Goal: Information Seeking & Learning: Learn about a topic

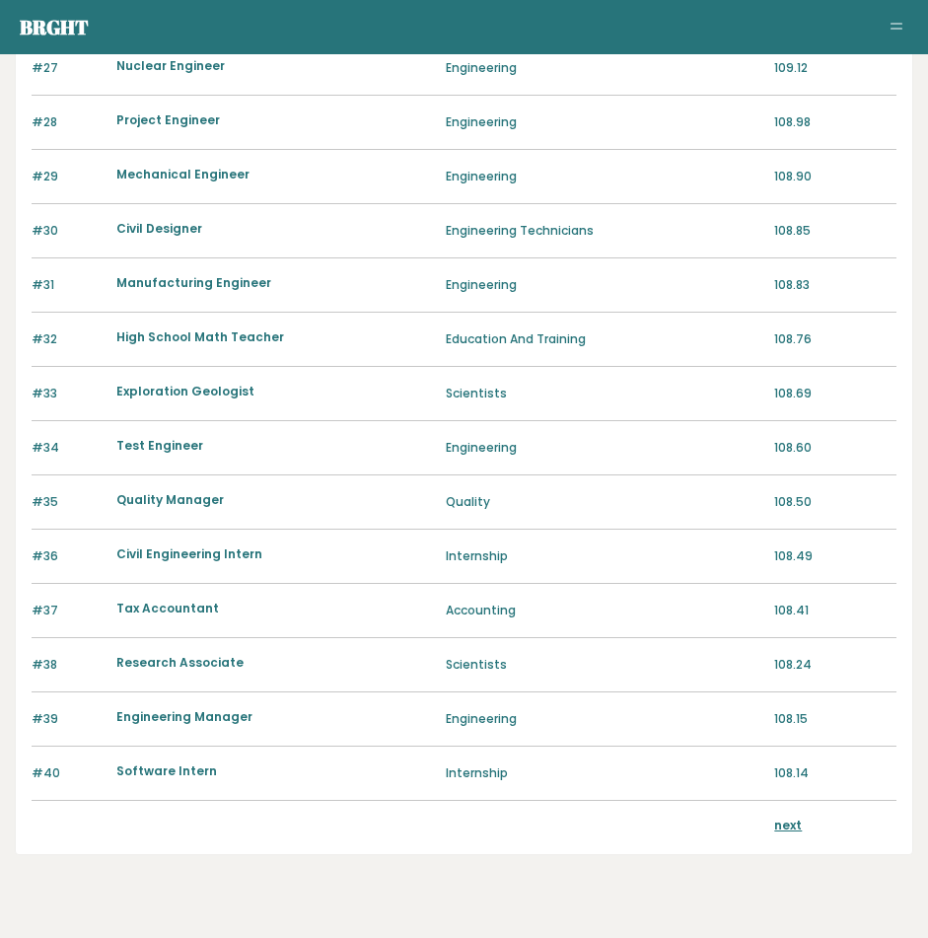
scroll to position [1674, 0]
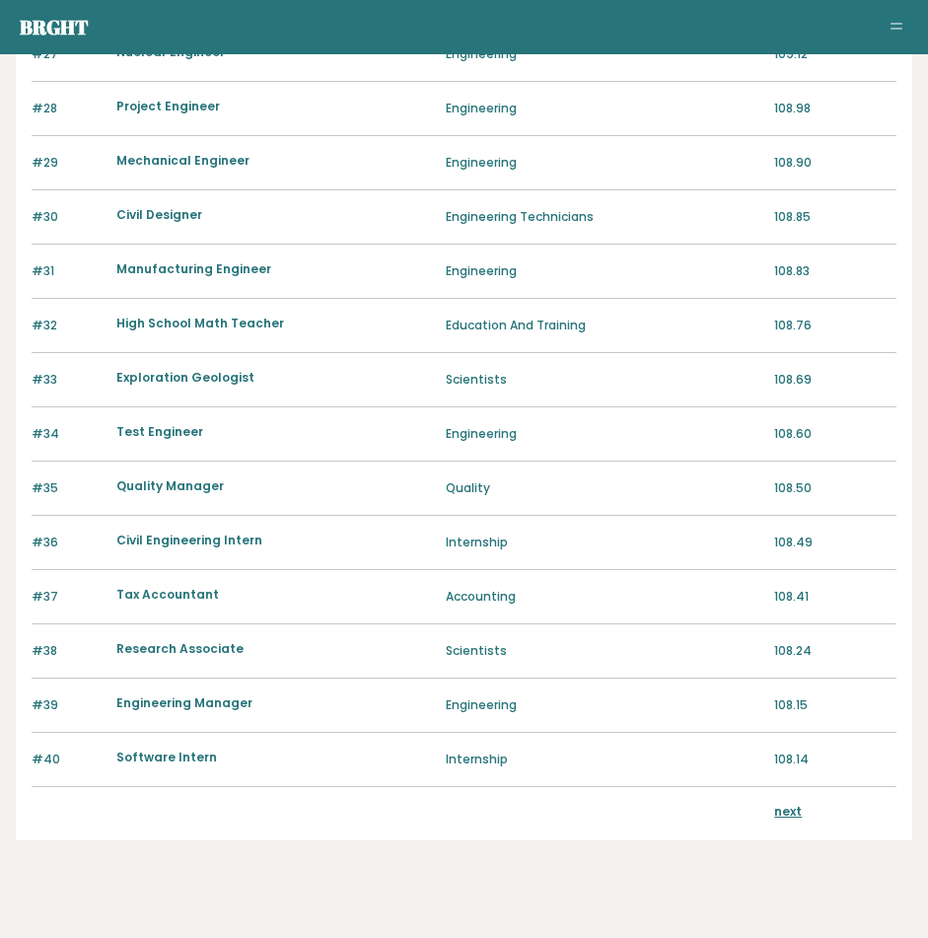
click at [777, 812] on link "next" at bounding box center [788, 811] width 28 height 17
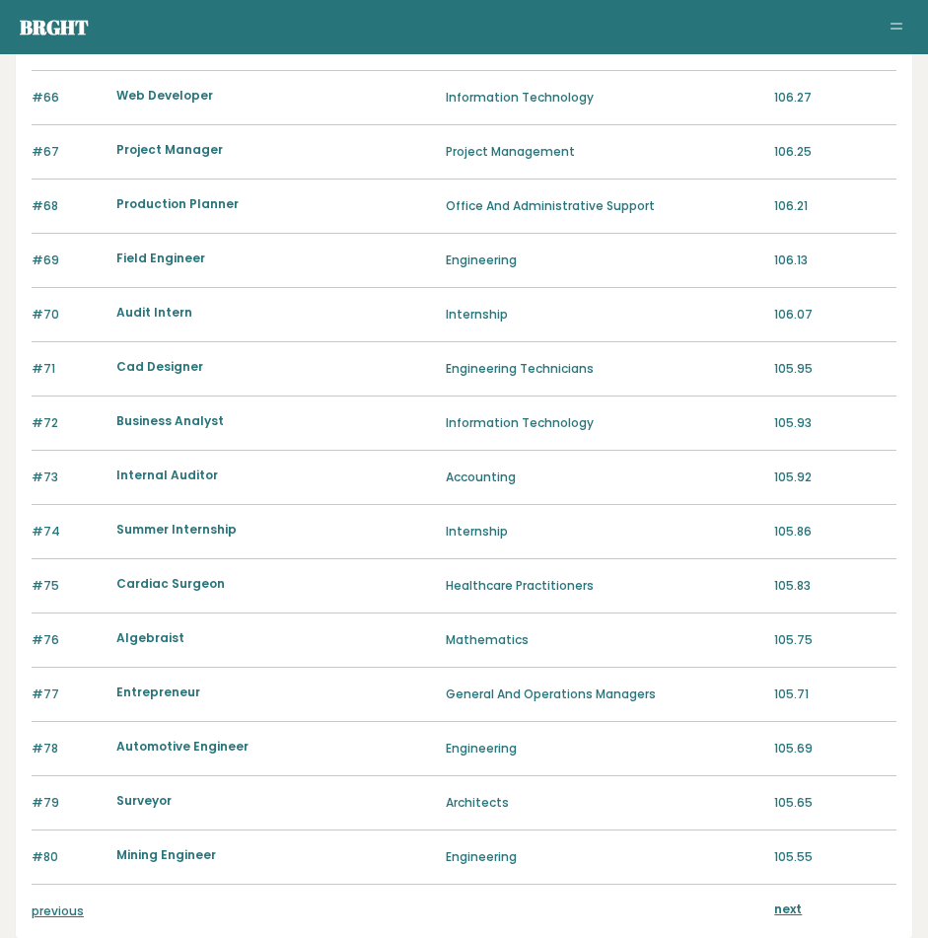
scroll to position [1704, 0]
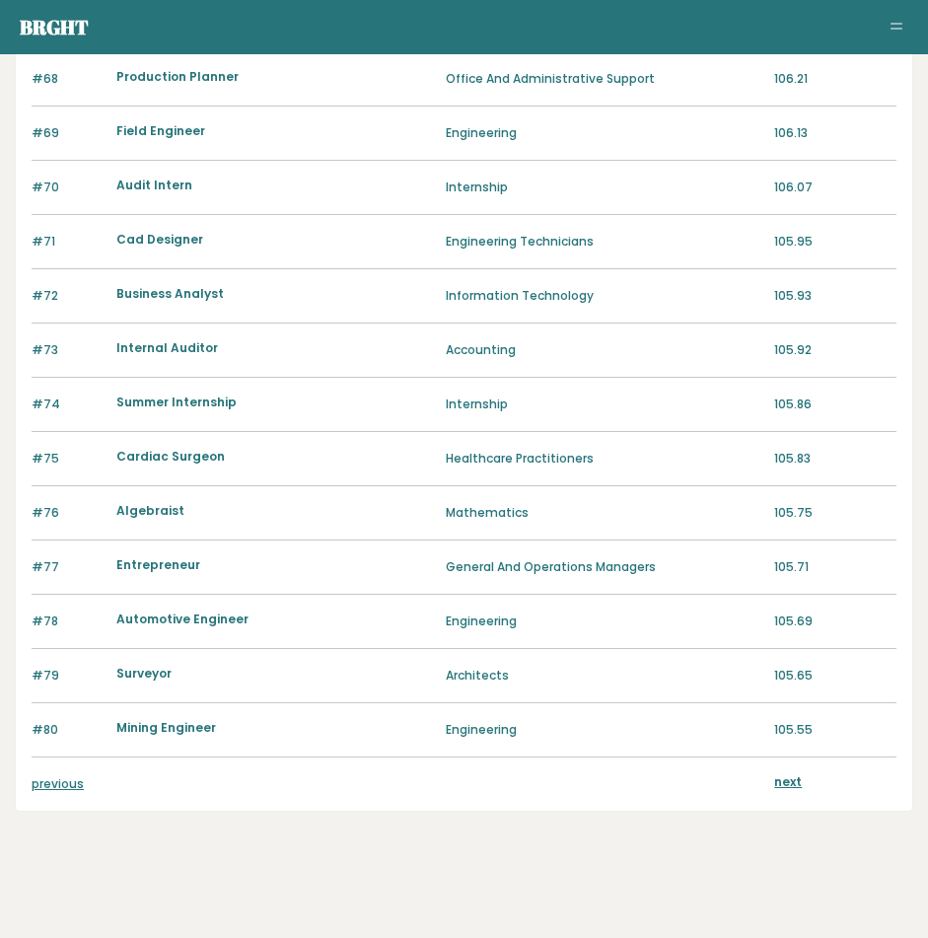
click at [784, 772] on div "previous next" at bounding box center [464, 784] width 865 height 53
click at [789, 784] on link "next" at bounding box center [788, 781] width 28 height 17
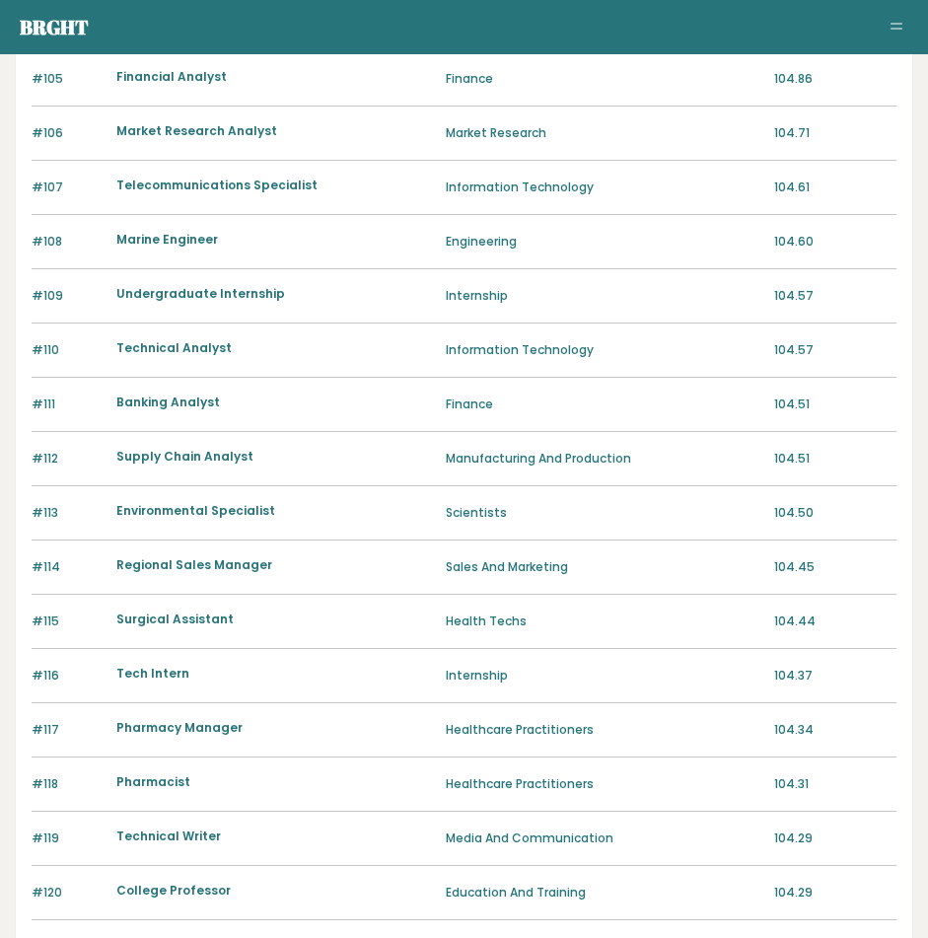
scroll to position [1704, 0]
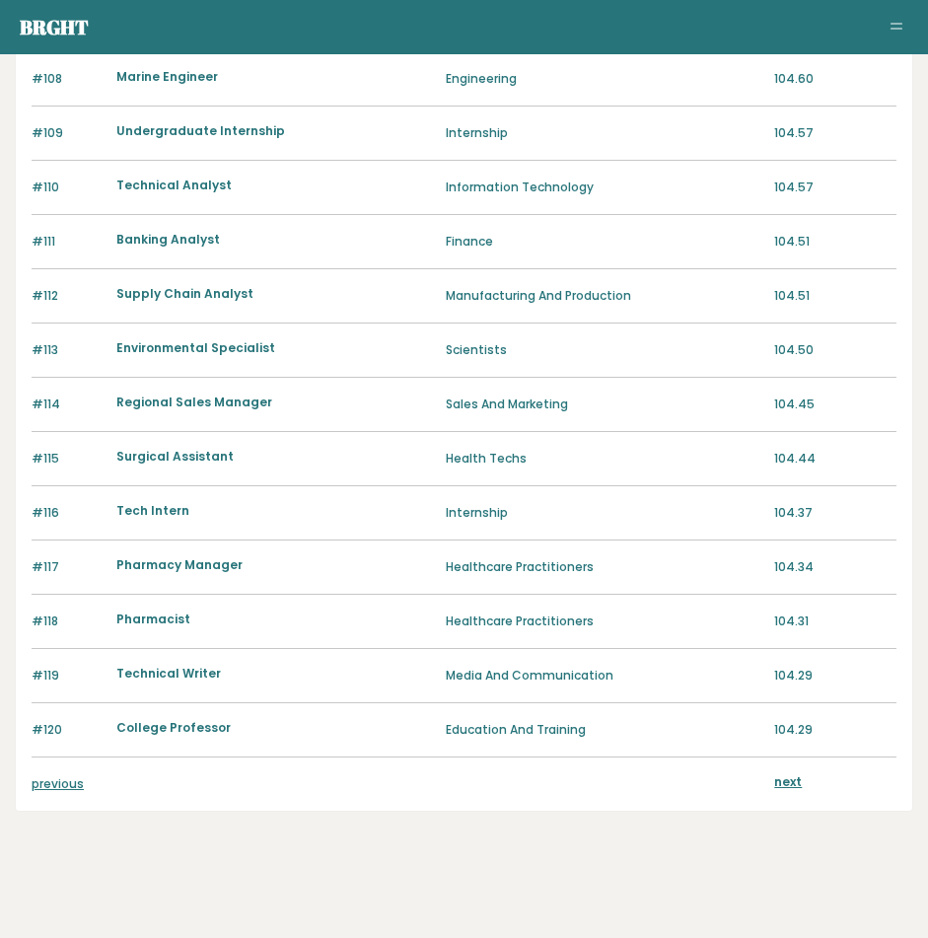
click at [795, 782] on link "next" at bounding box center [788, 781] width 28 height 17
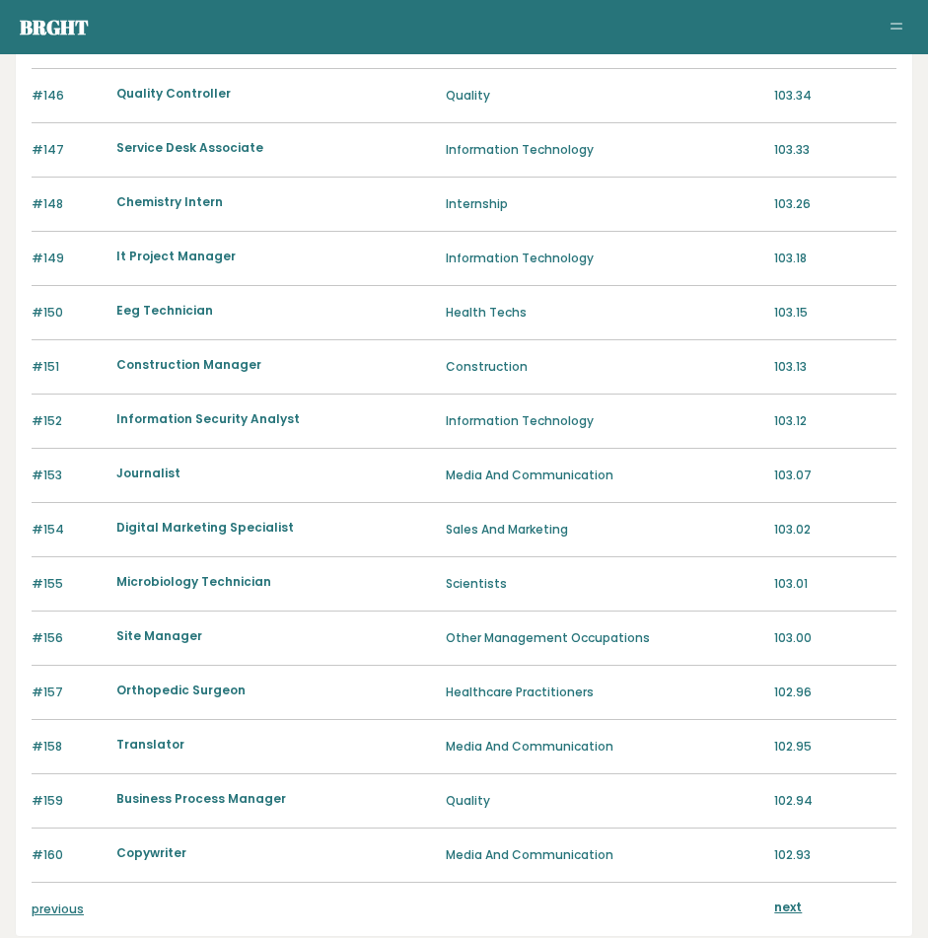
scroll to position [1704, 0]
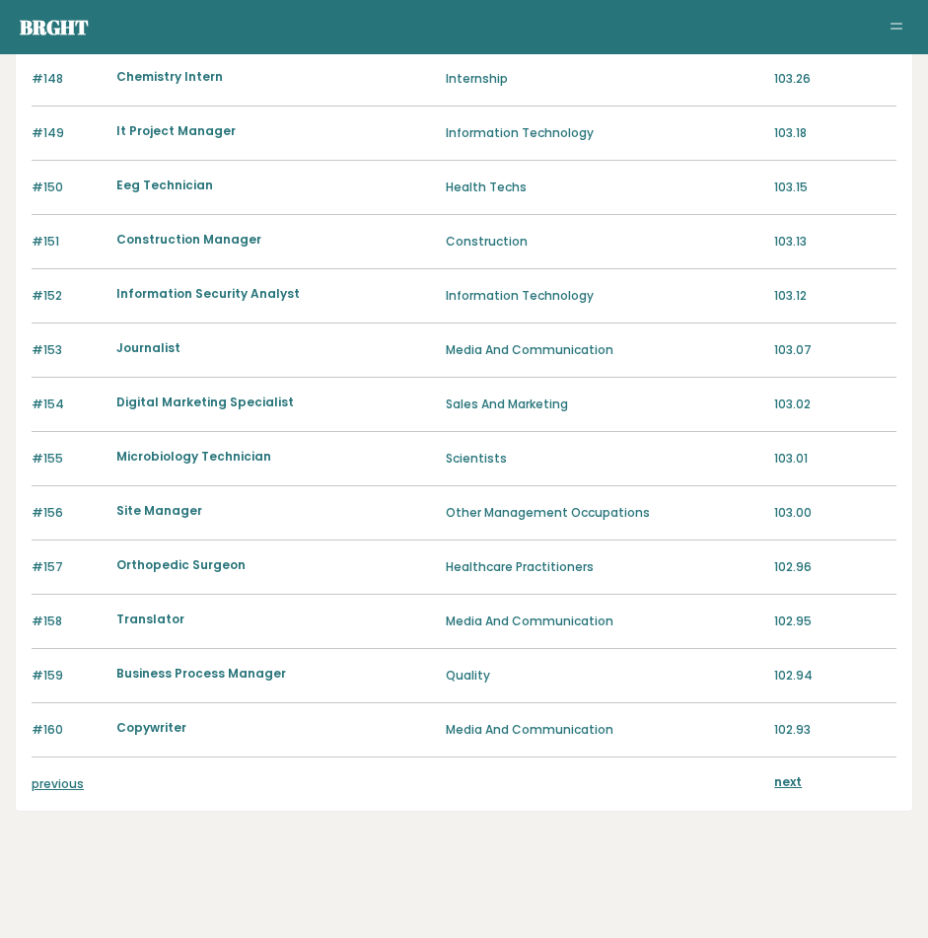
click at [786, 783] on link "next" at bounding box center [788, 781] width 28 height 17
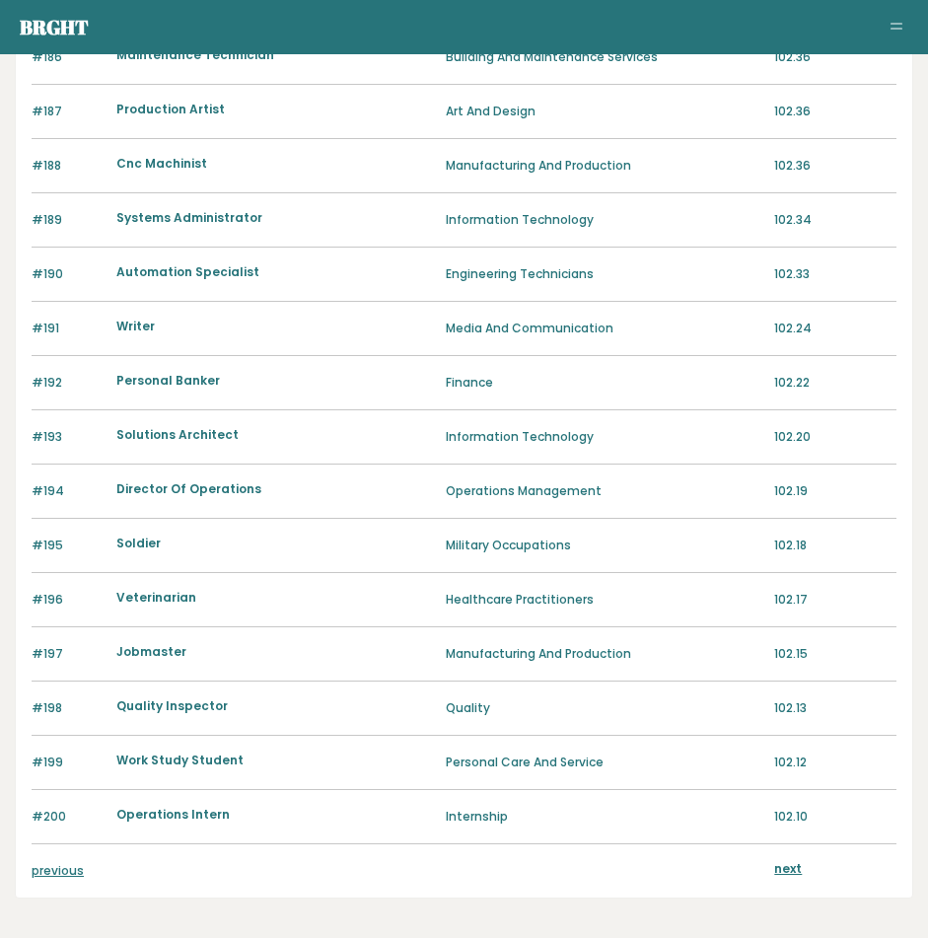
scroll to position [1704, 0]
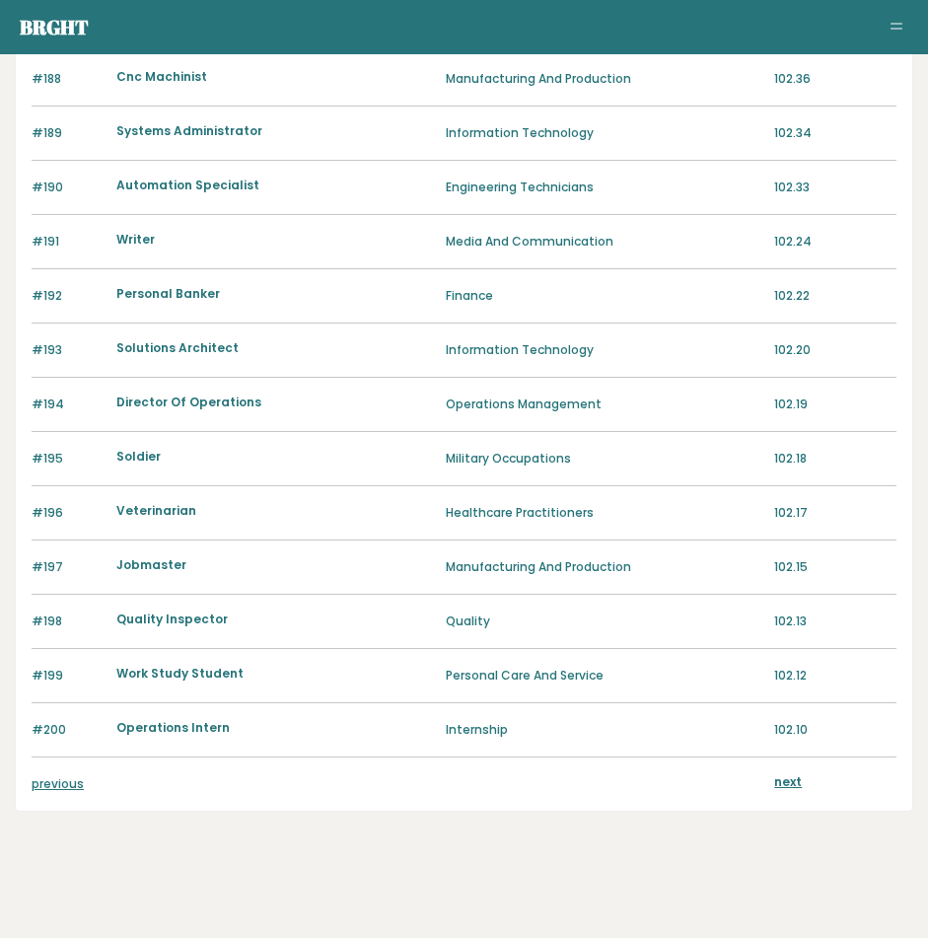
click at [788, 782] on link "next" at bounding box center [788, 781] width 28 height 17
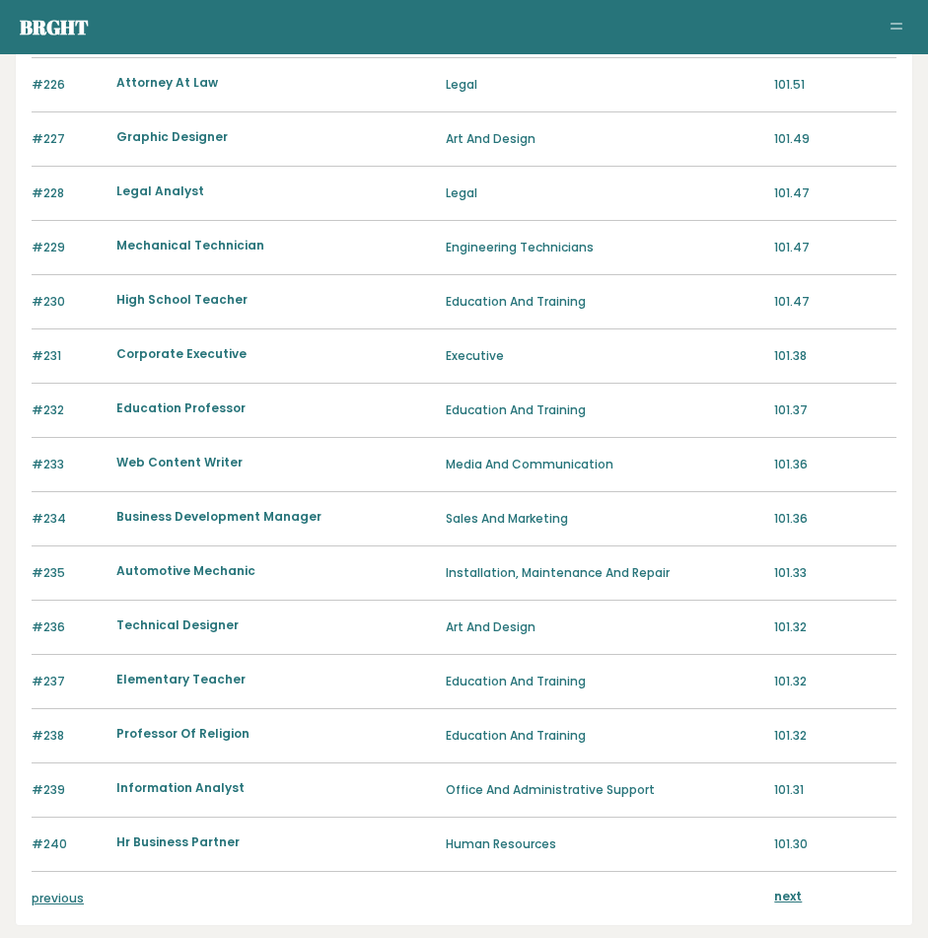
scroll to position [1704, 0]
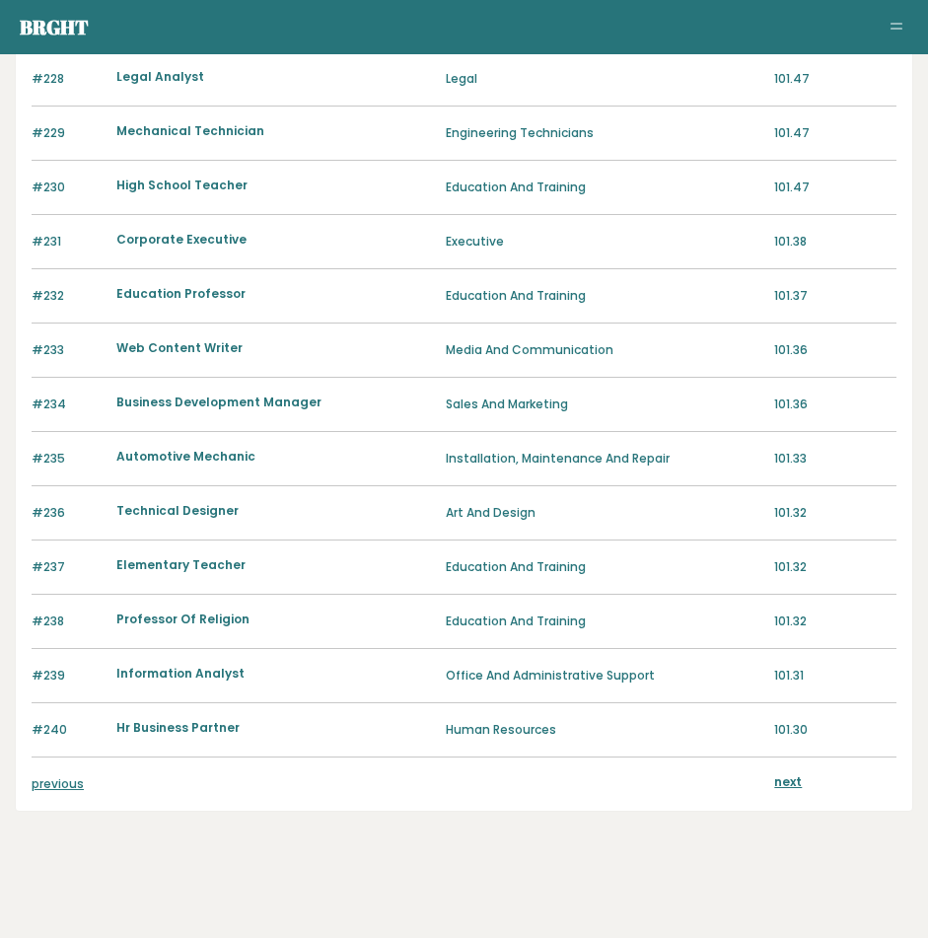
click at [783, 781] on link "next" at bounding box center [788, 781] width 28 height 17
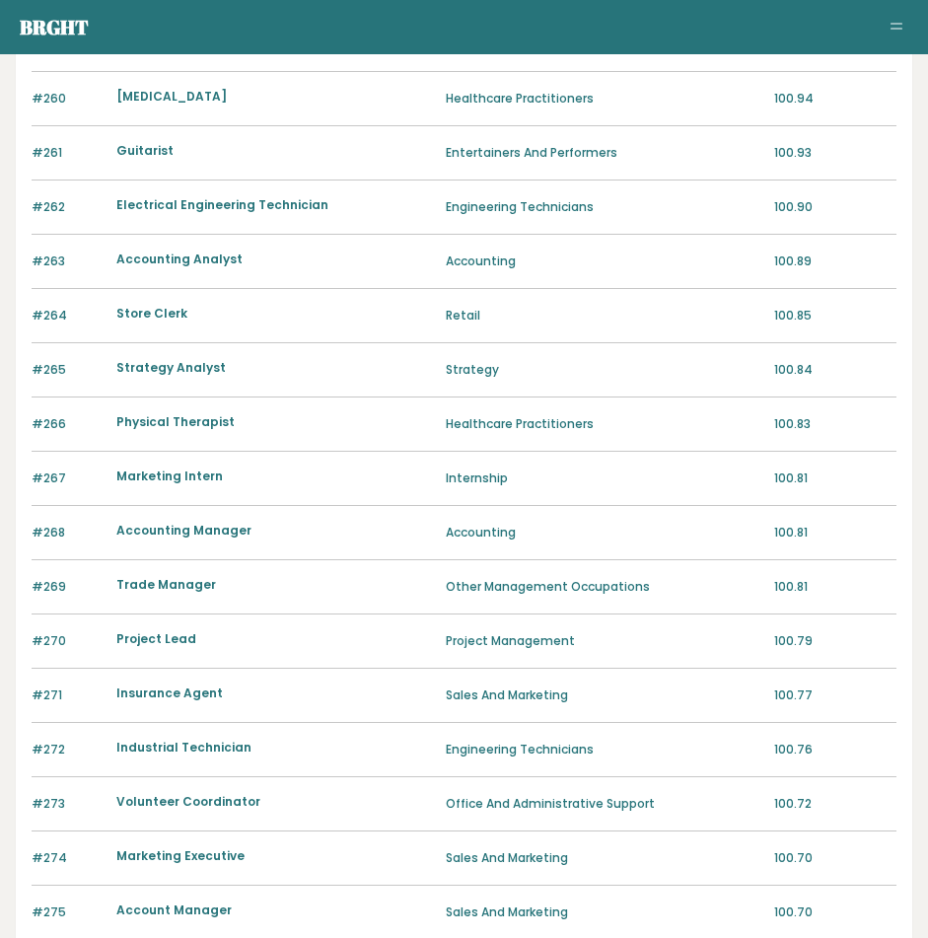
scroll to position [1704, 0]
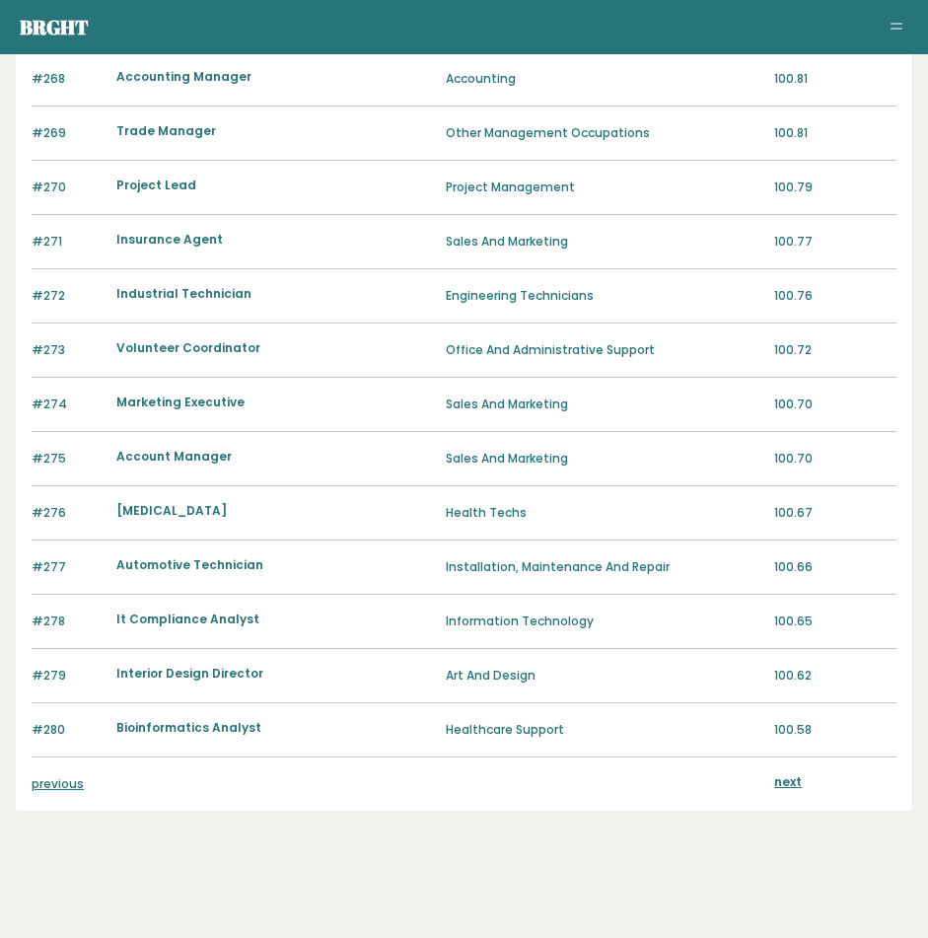
click at [783, 781] on link "next" at bounding box center [788, 781] width 28 height 17
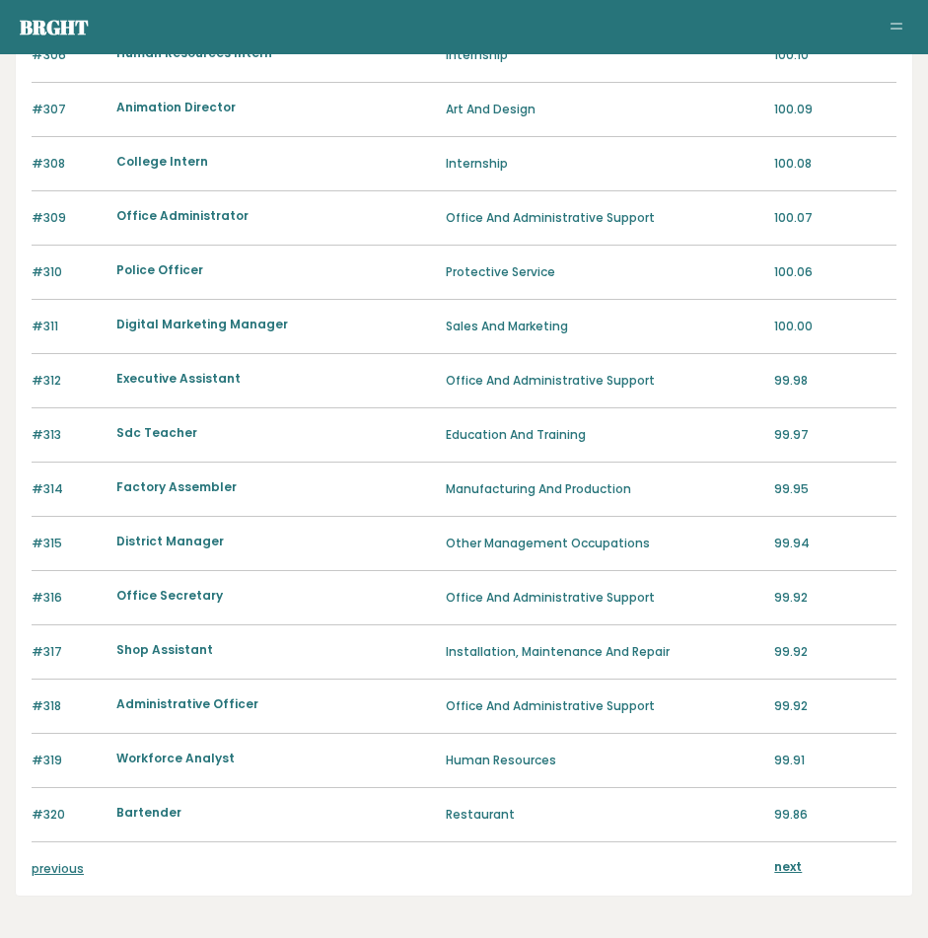
scroll to position [1700, 0]
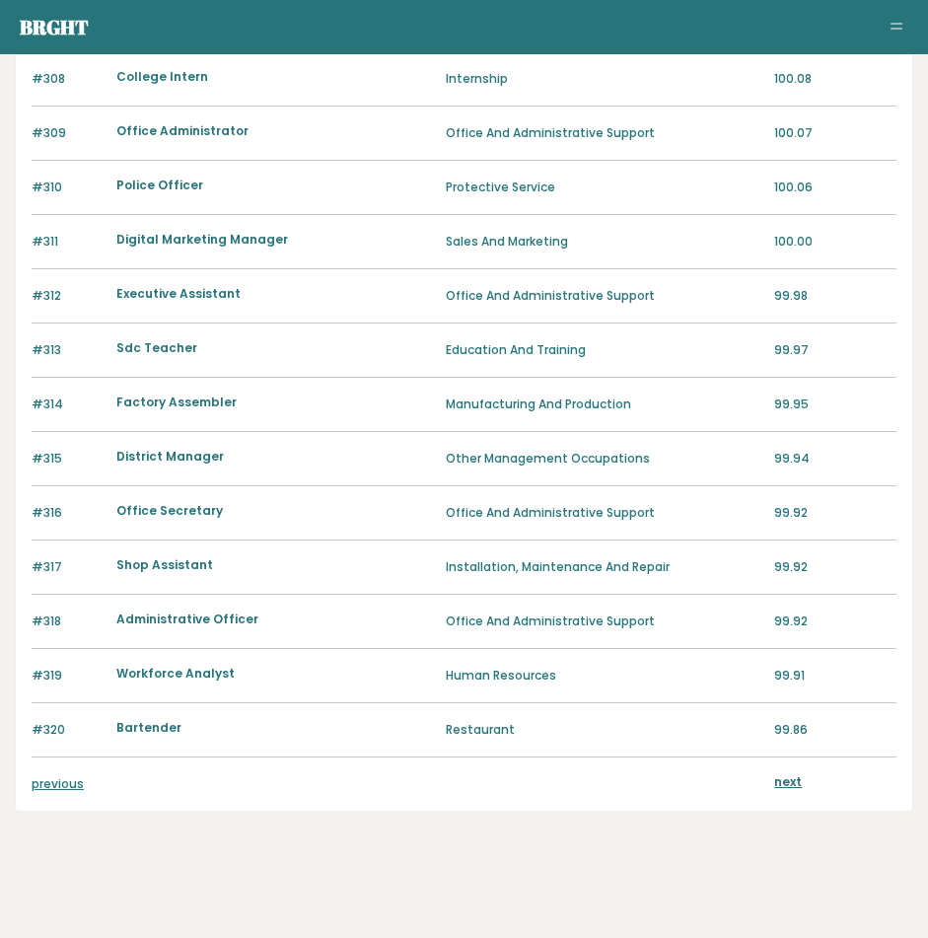
click at [794, 779] on link "next" at bounding box center [788, 781] width 28 height 17
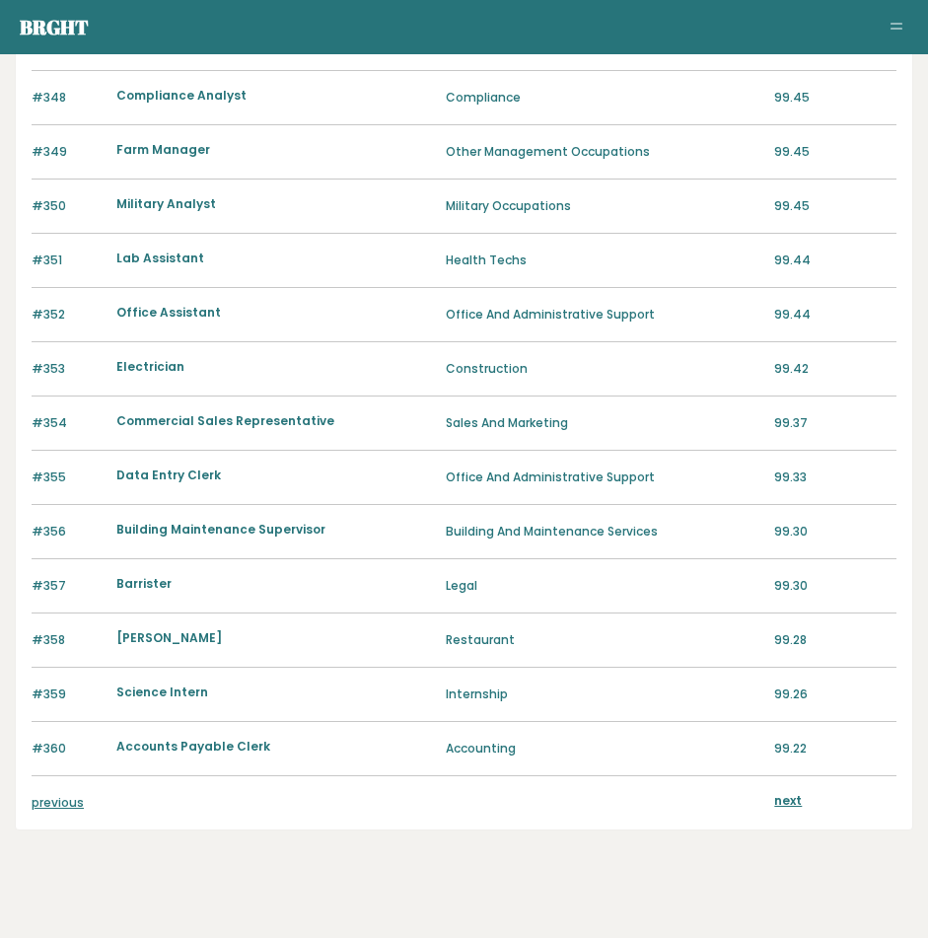
scroll to position [1704, 0]
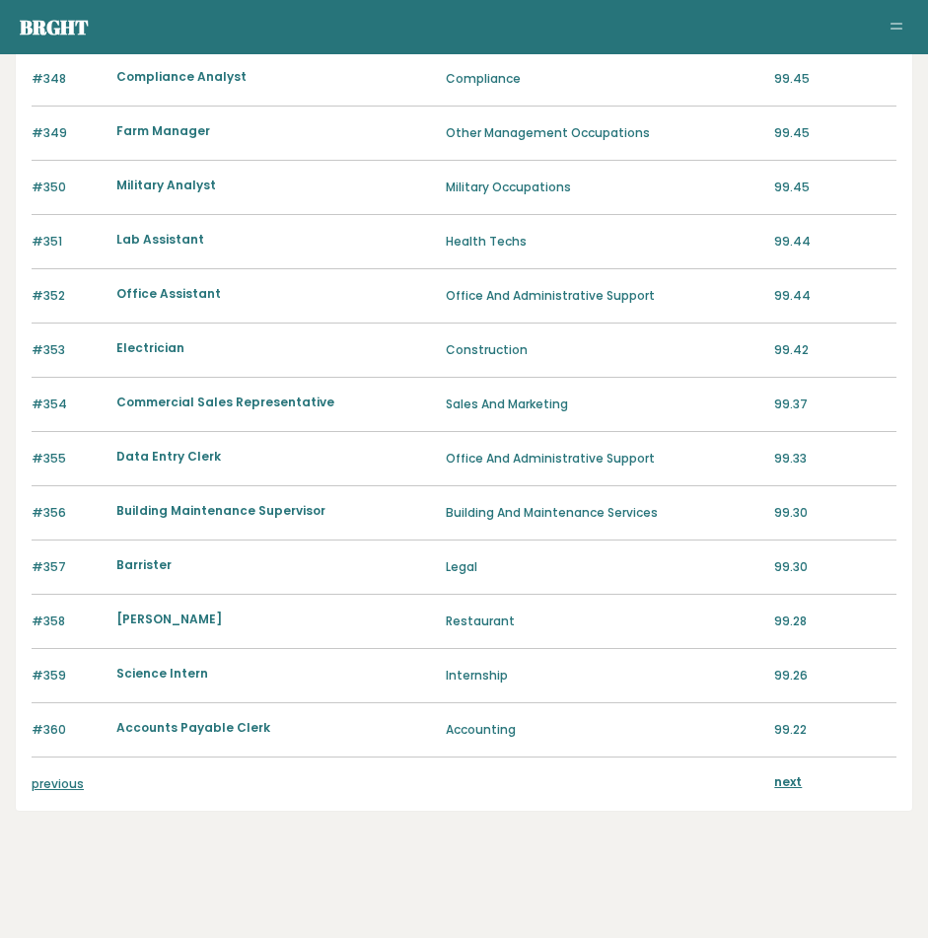
click at [796, 777] on link "next" at bounding box center [788, 781] width 28 height 17
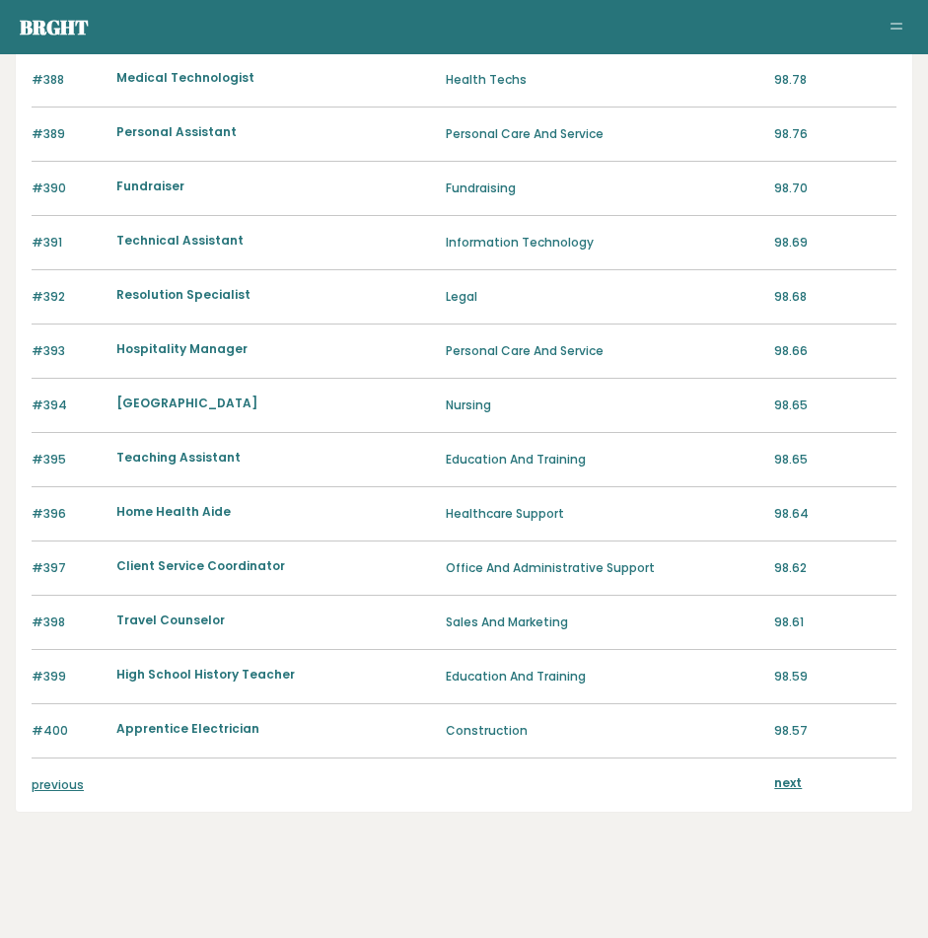
scroll to position [1704, 0]
click at [789, 781] on link "next" at bounding box center [788, 781] width 28 height 17
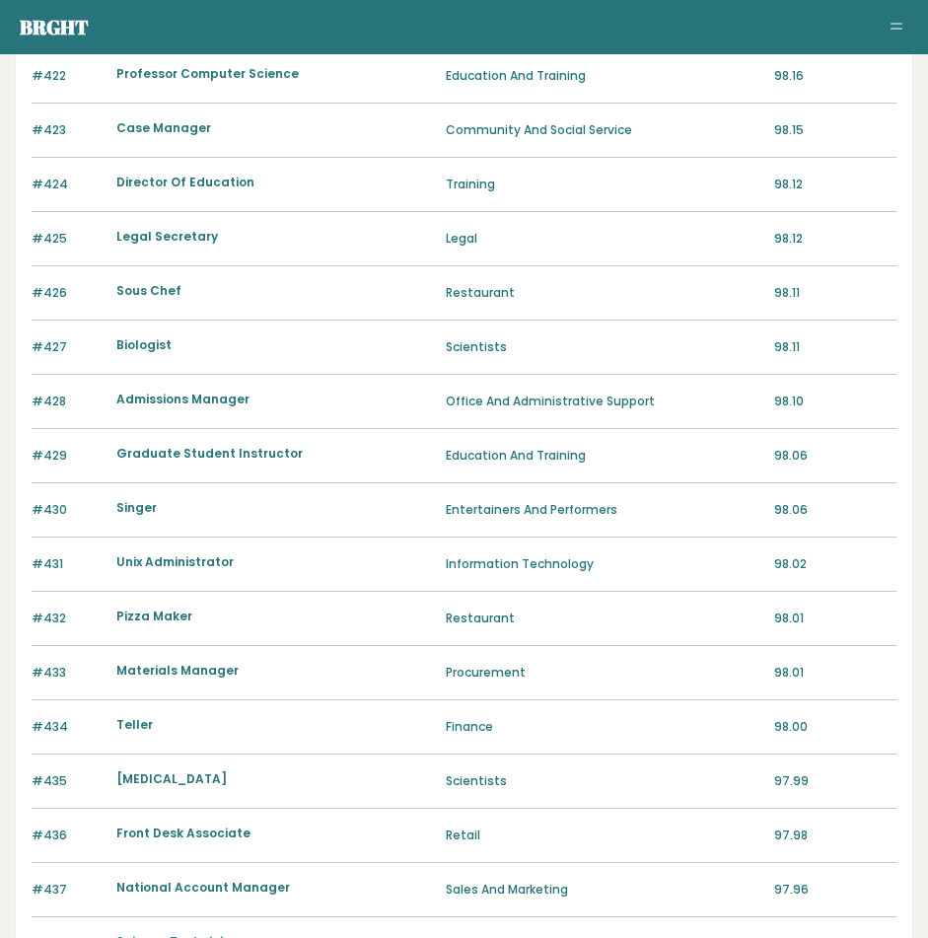
scroll to position [1704, 0]
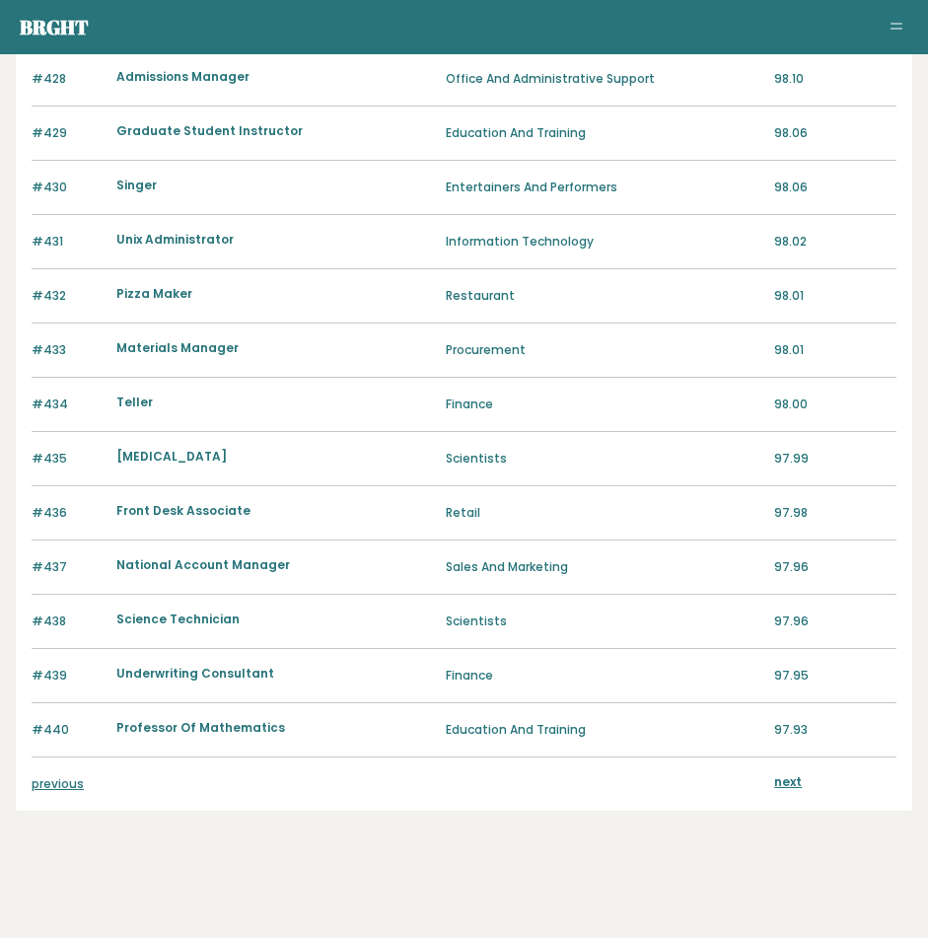
click at [790, 781] on link "next" at bounding box center [788, 781] width 28 height 17
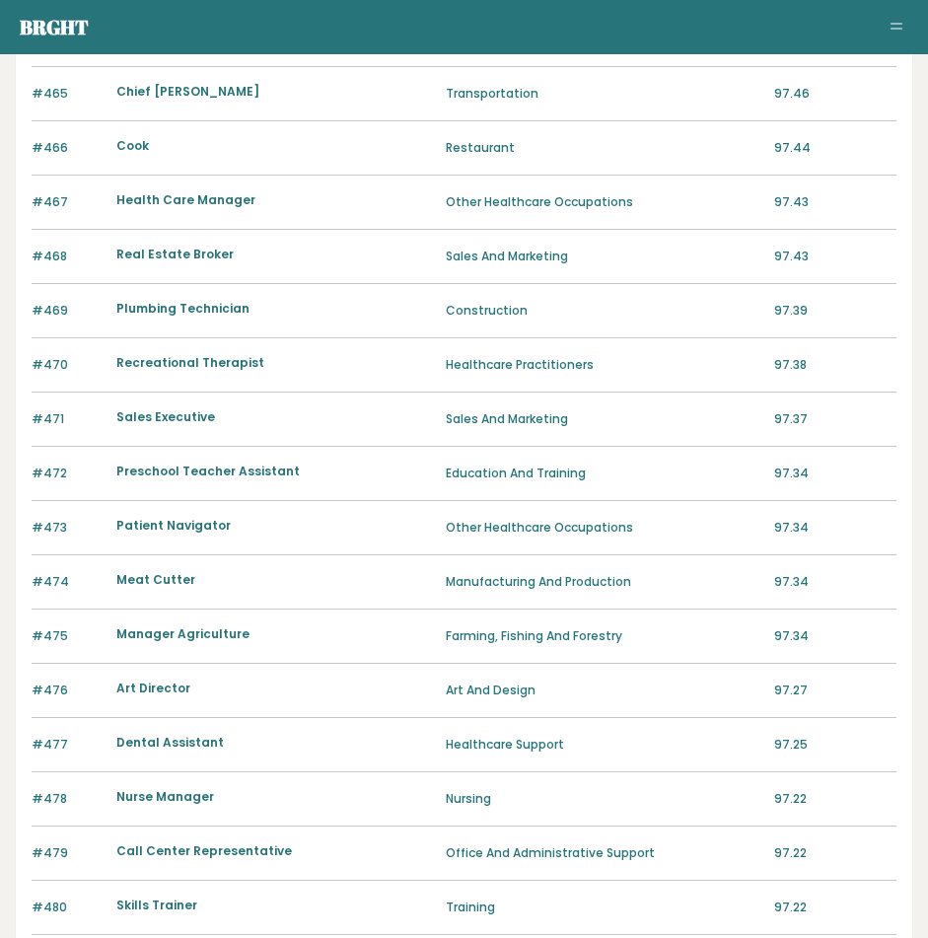
scroll to position [1704, 0]
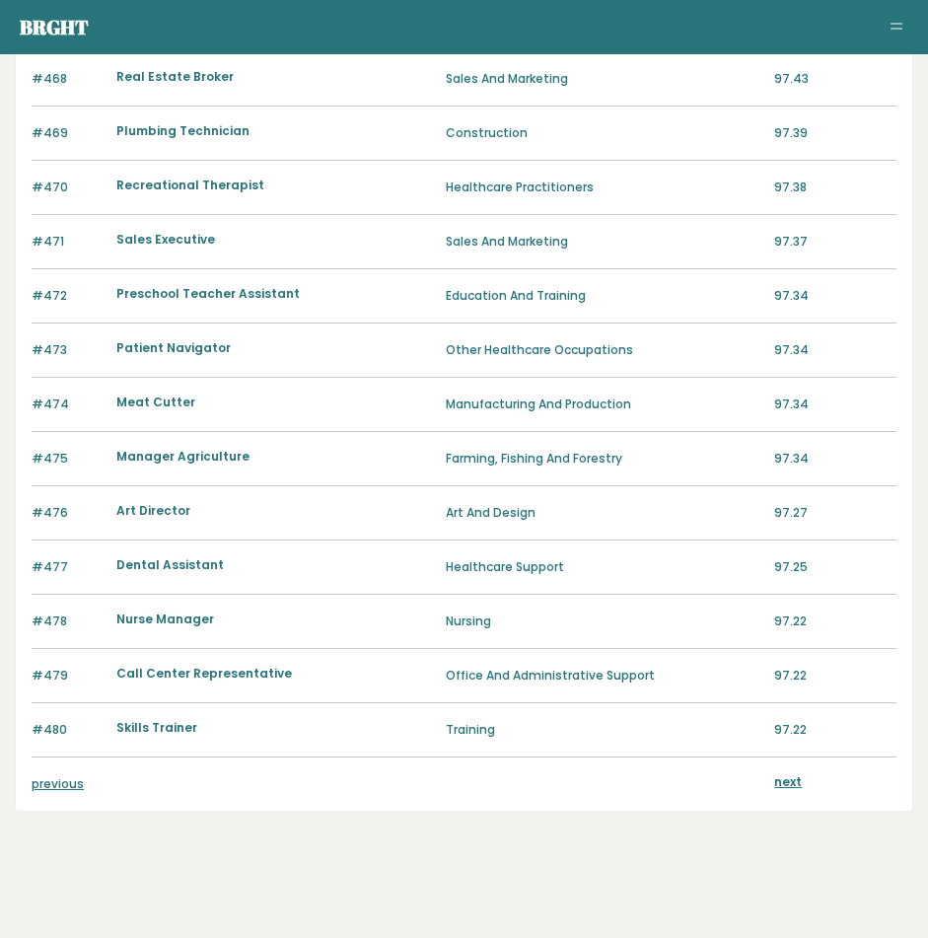
click at [790, 781] on link "next" at bounding box center [788, 781] width 28 height 17
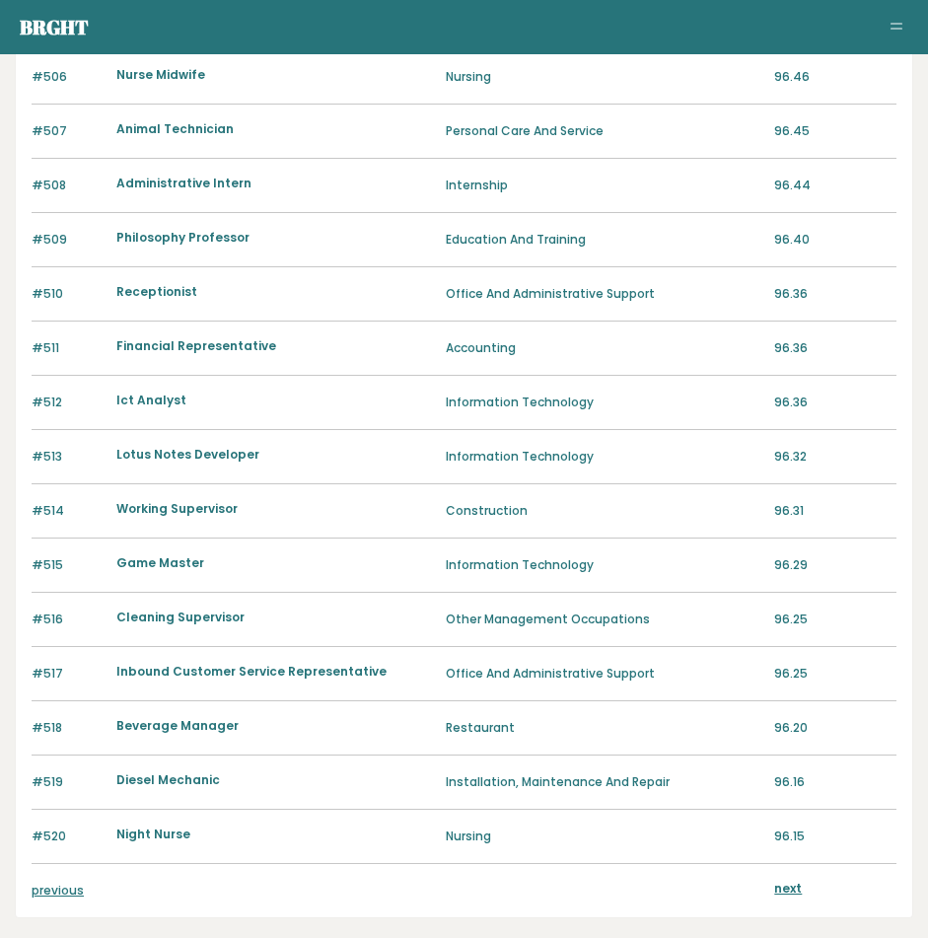
scroll to position [1704, 0]
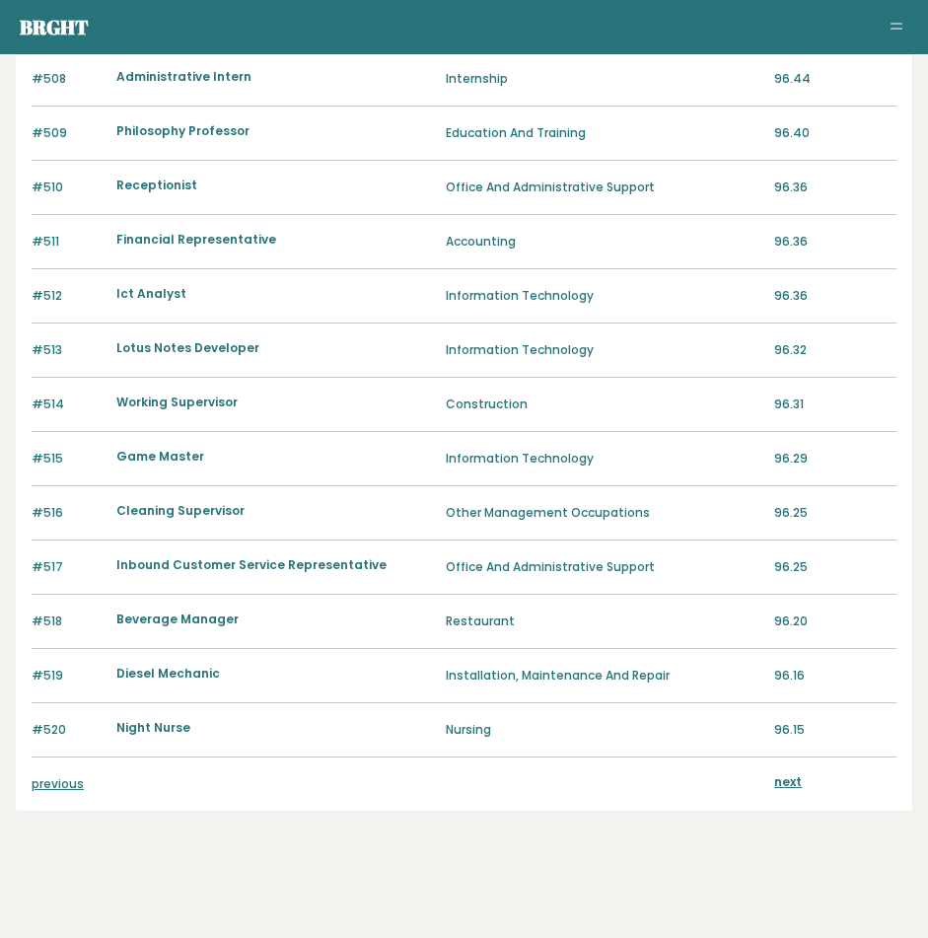
click at [790, 777] on link "next" at bounding box center [788, 781] width 28 height 17
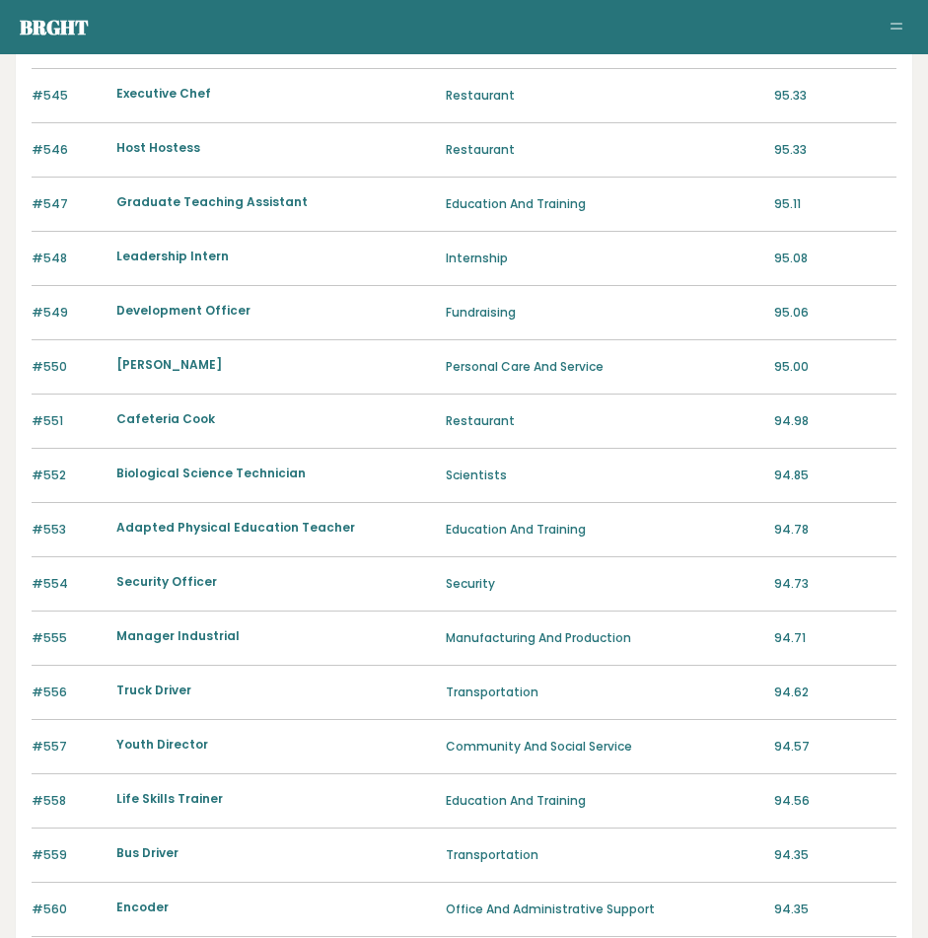
scroll to position [1704, 0]
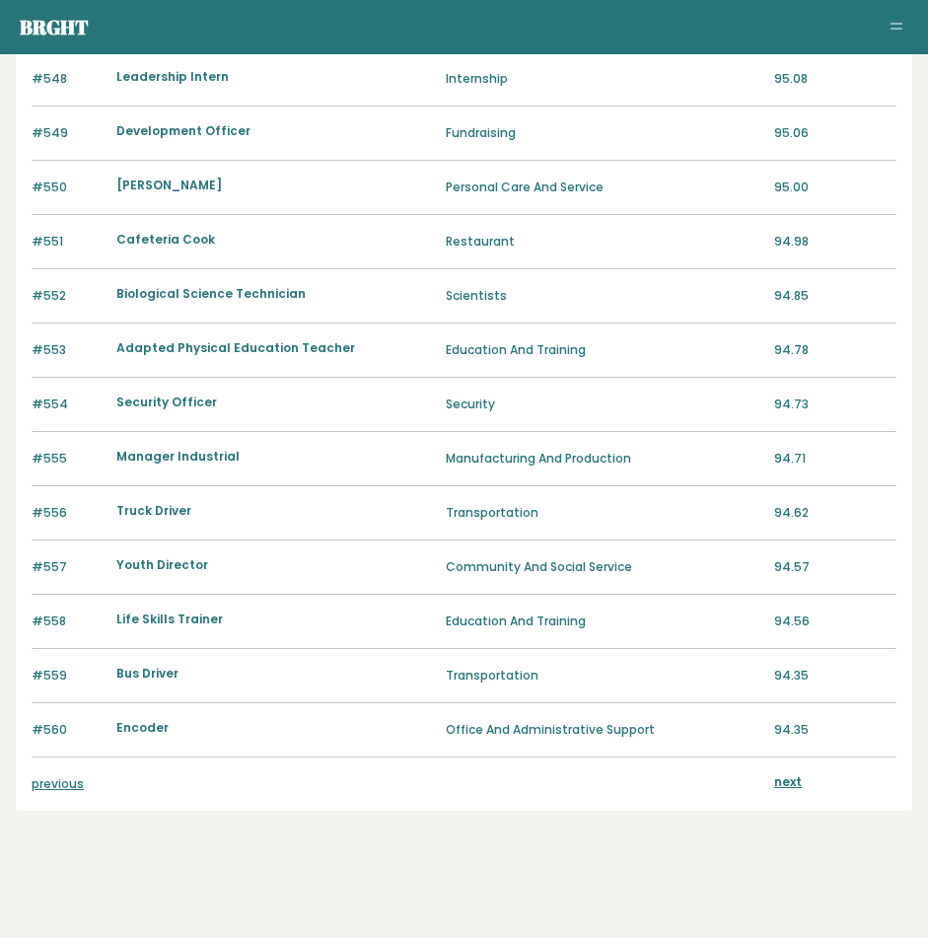
click at [790, 777] on link "next" at bounding box center [788, 781] width 28 height 17
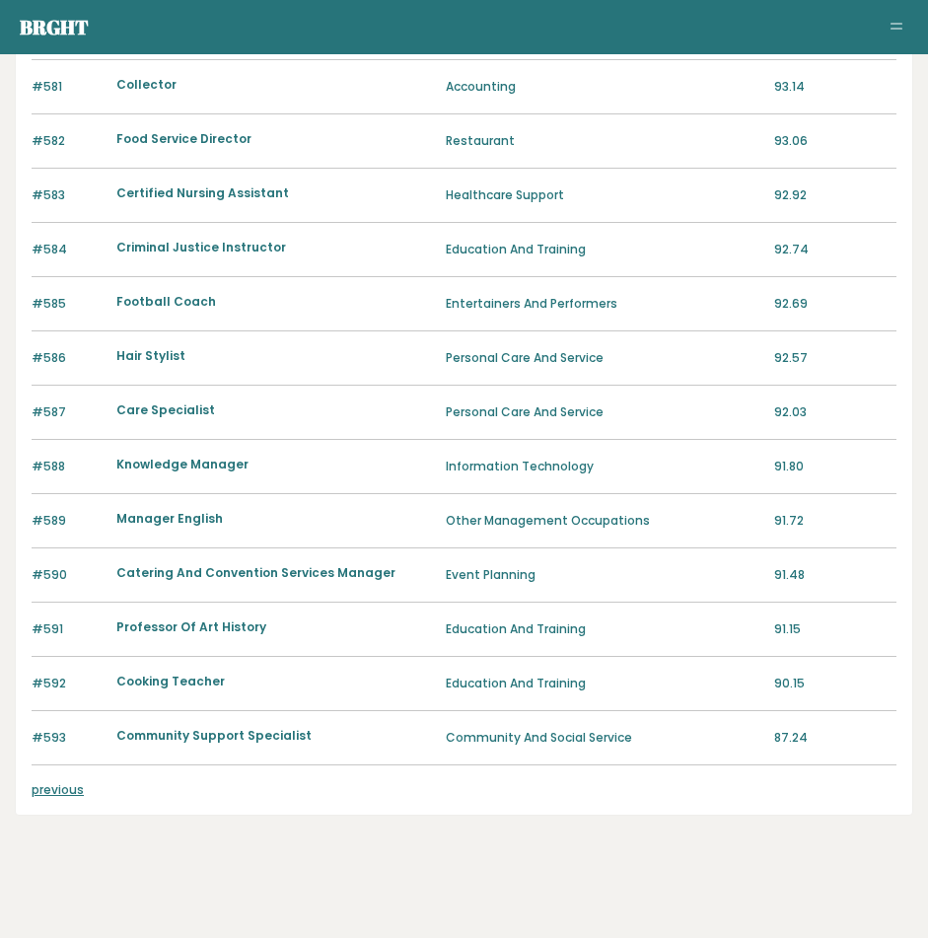
scroll to position [1320, 0]
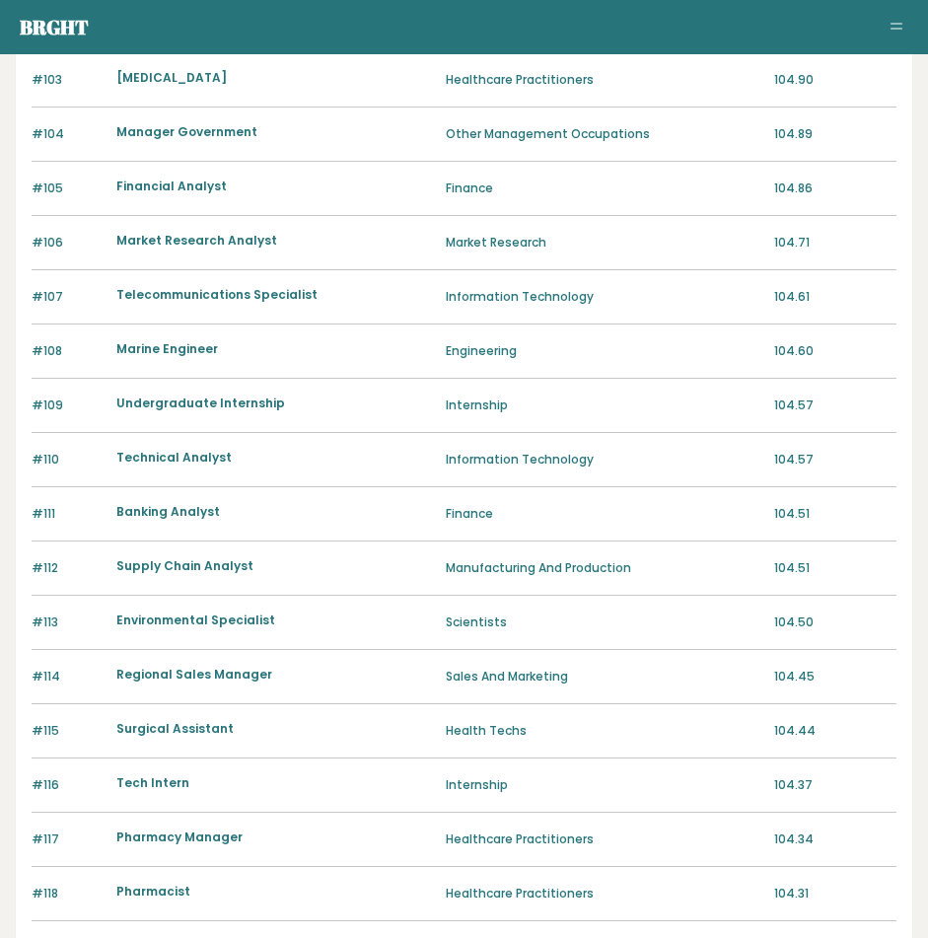
scroll to position [1558, 0]
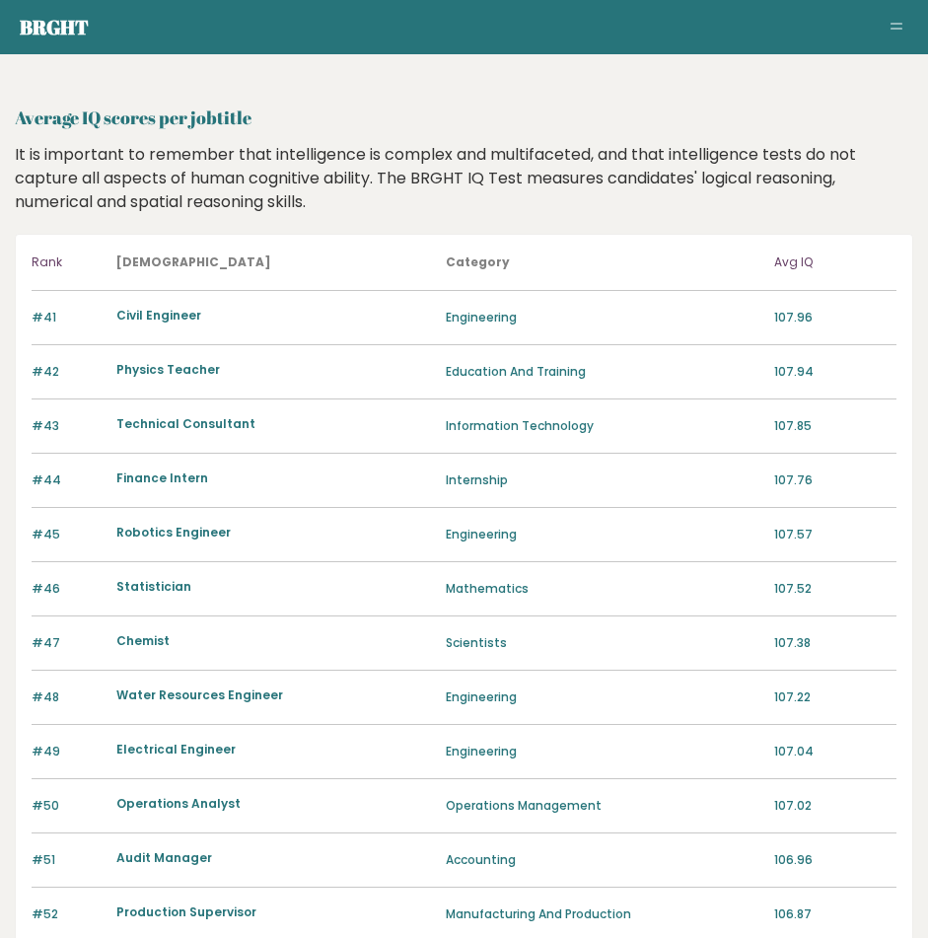
scroll to position [1431, 0]
